Goal: Book appointment/travel/reservation

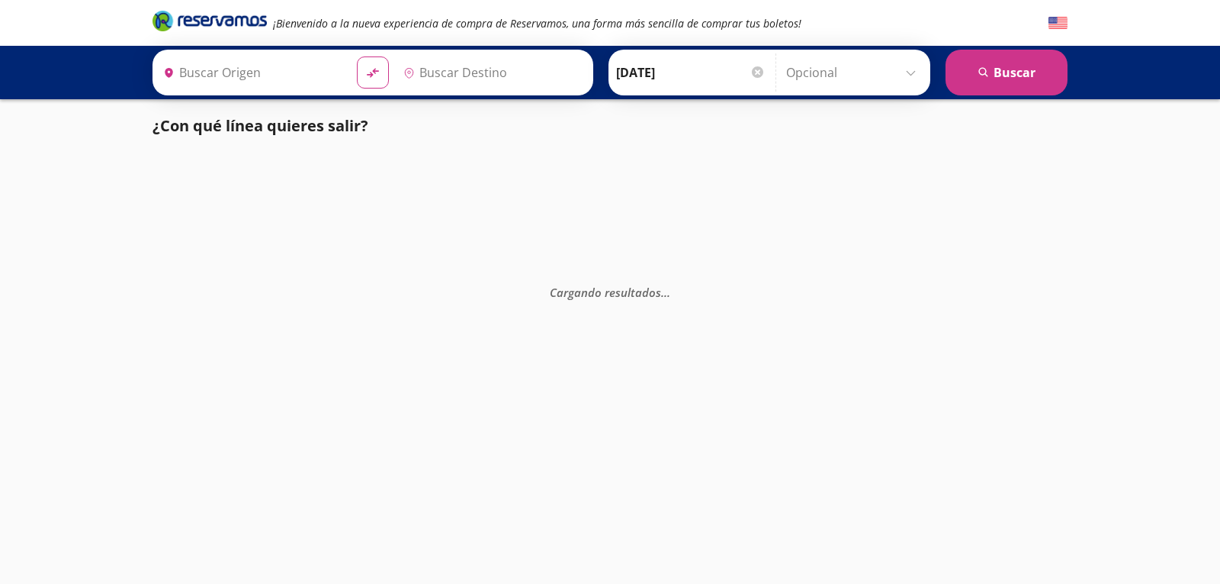
type input "[GEOGRAPHIC_DATA], [GEOGRAPHIC_DATA]"
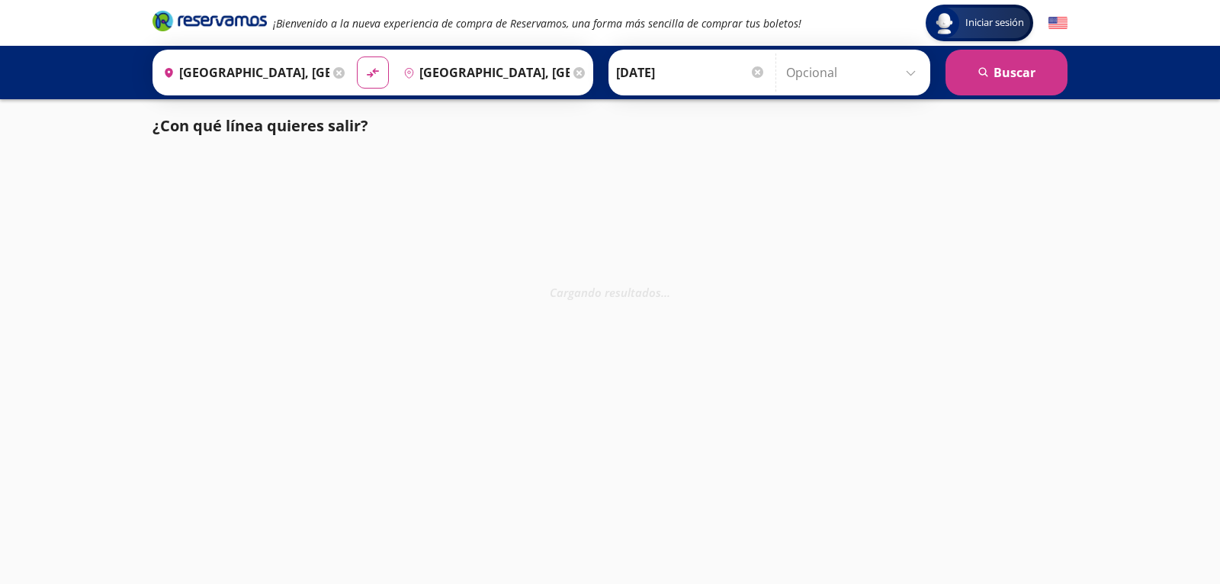
click at [850, 313] on div "Cargando resultados . . ." at bounding box center [610, 445] width 1220 height 584
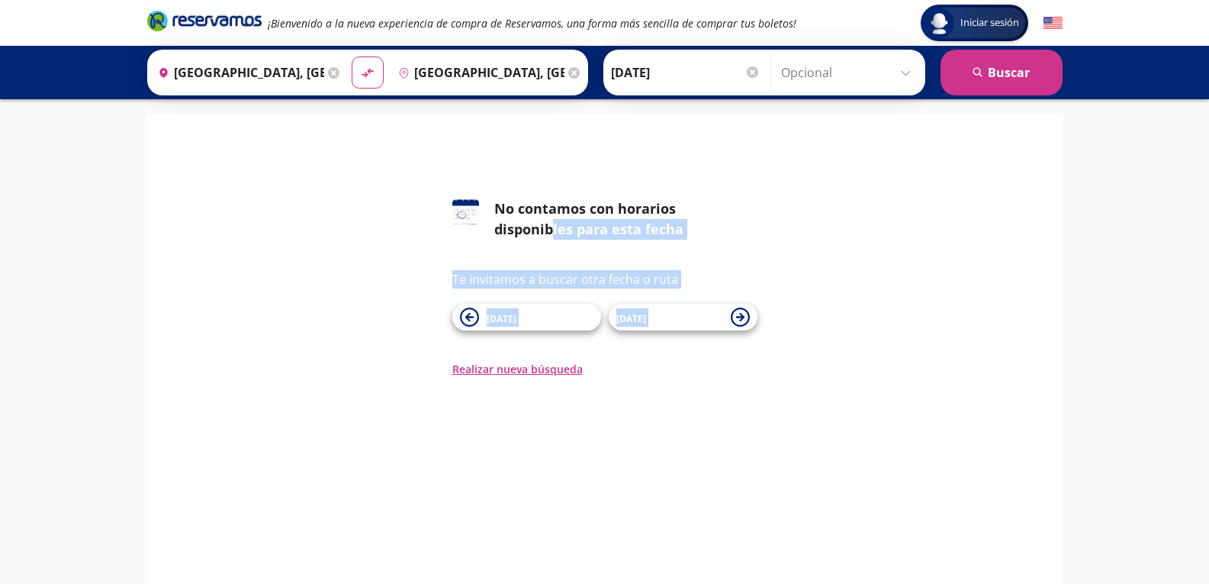
drag, startPoint x: 0, startPoint y: 0, endPoint x: 732, endPoint y: 188, distance: 756.1
click at [732, 188] on div "126 No contamos con horarios disponibles para esta fecha Te invitamos a buscar …" at bounding box center [605, 253] width 892 height 247
click at [373, 288] on div "126 No contamos con horarios disponibles para esta fecha Te invitamos a buscar …" at bounding box center [605, 287] width 892 height 178
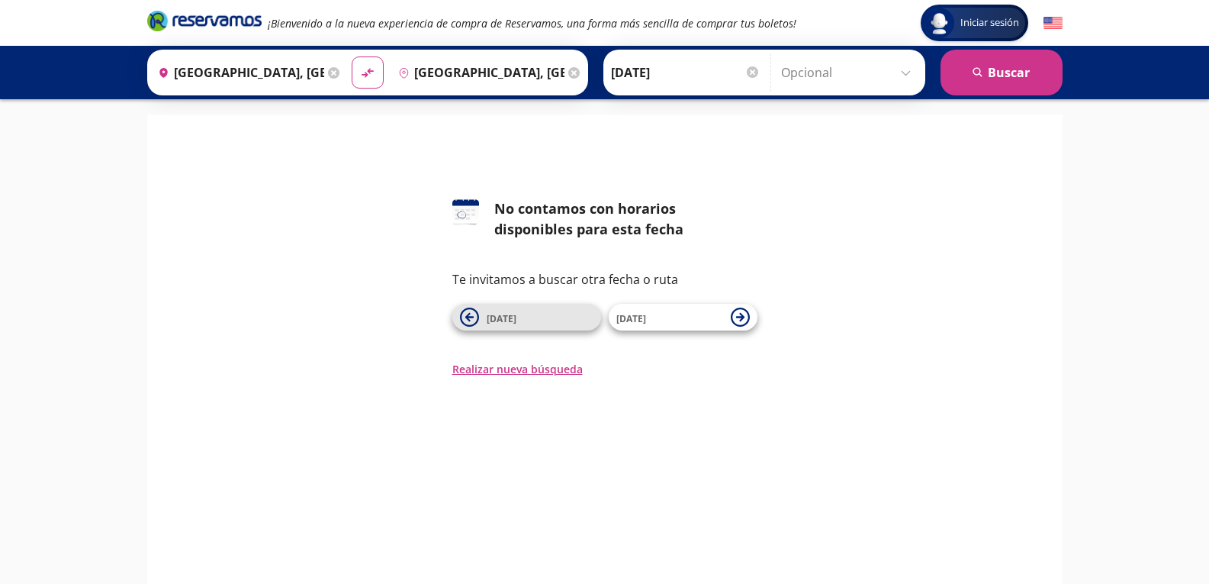
click at [516, 323] on span "[DATE]" at bounding box center [540, 317] width 107 height 18
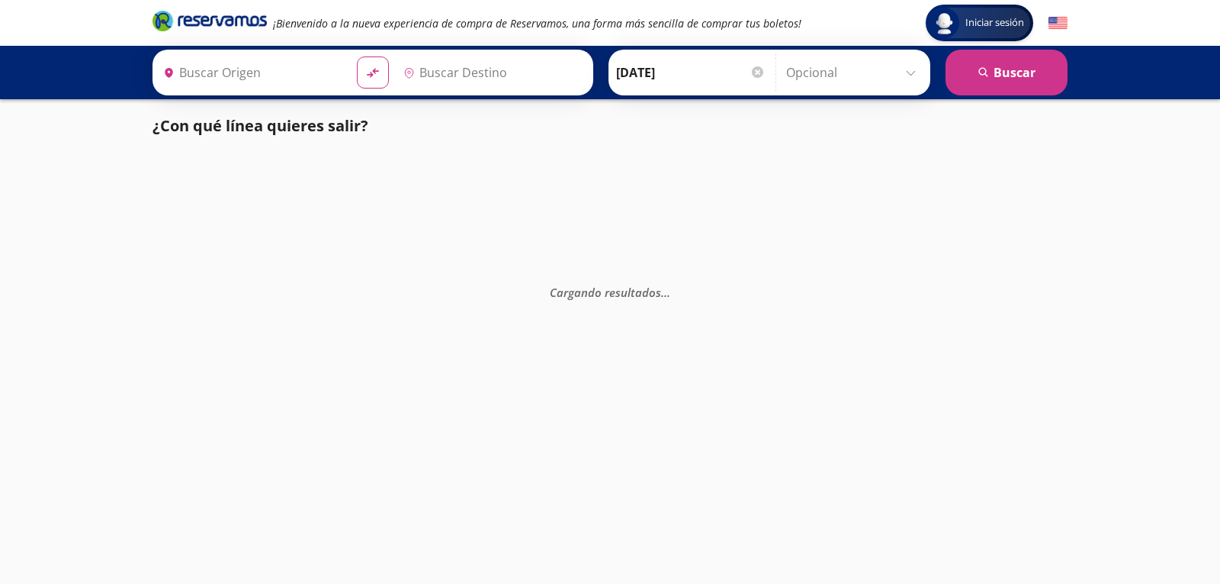
type input "[GEOGRAPHIC_DATA], [GEOGRAPHIC_DATA]"
